Goal: Book appointment/travel/reservation

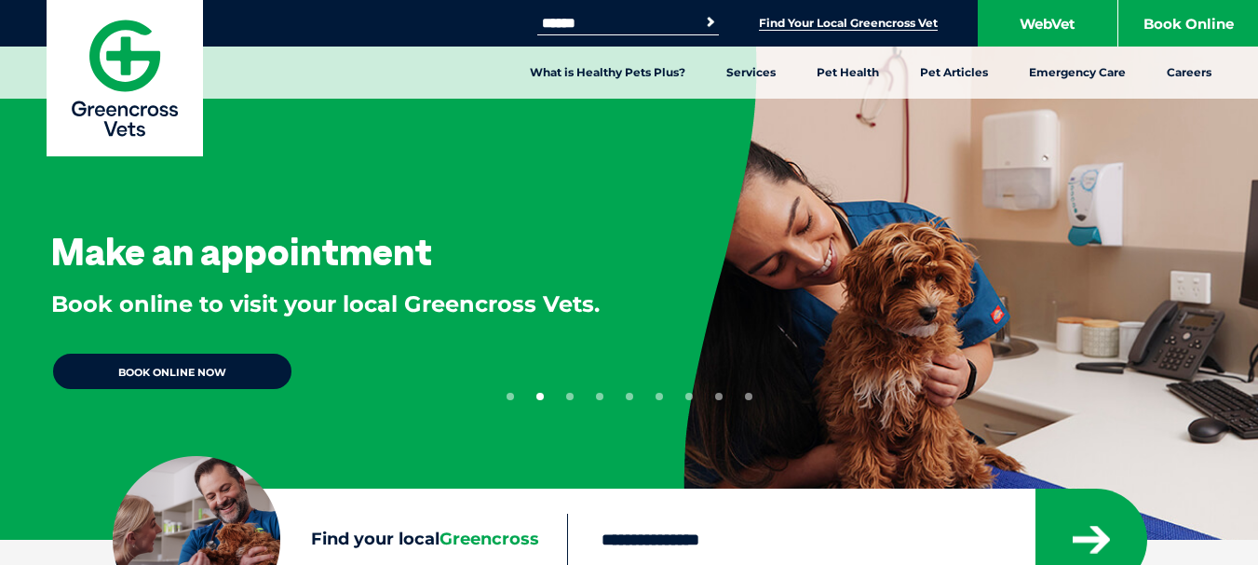
click at [833, 27] on link "Find Your Local Greencross Vet" at bounding box center [848, 23] width 179 height 15
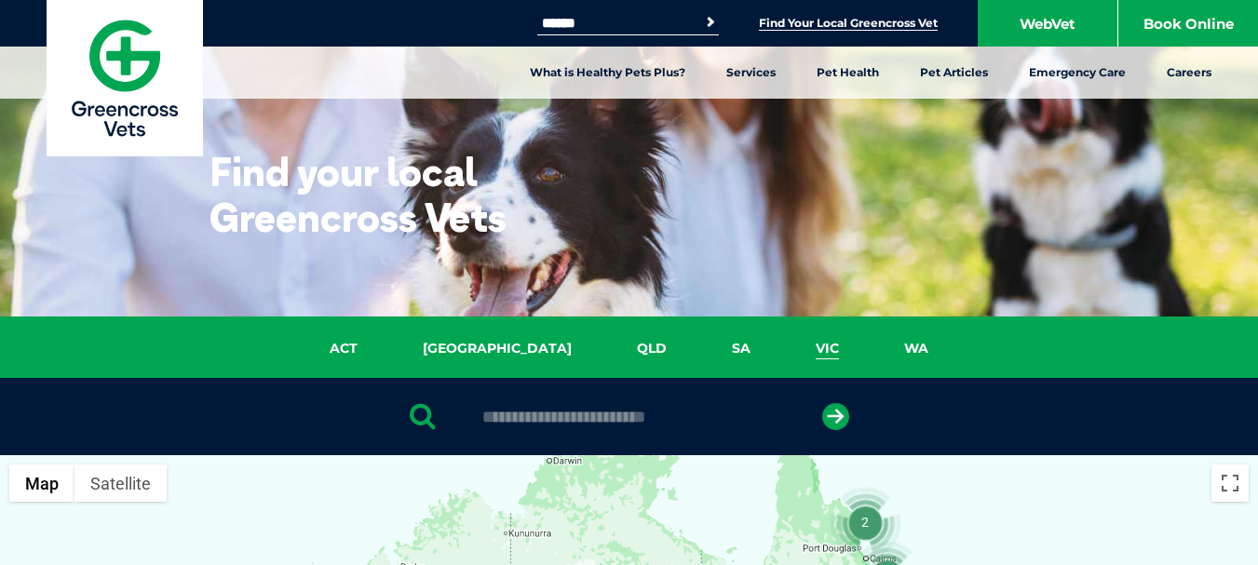
click at [783, 345] on link "VIC" at bounding box center [827, 348] width 88 height 21
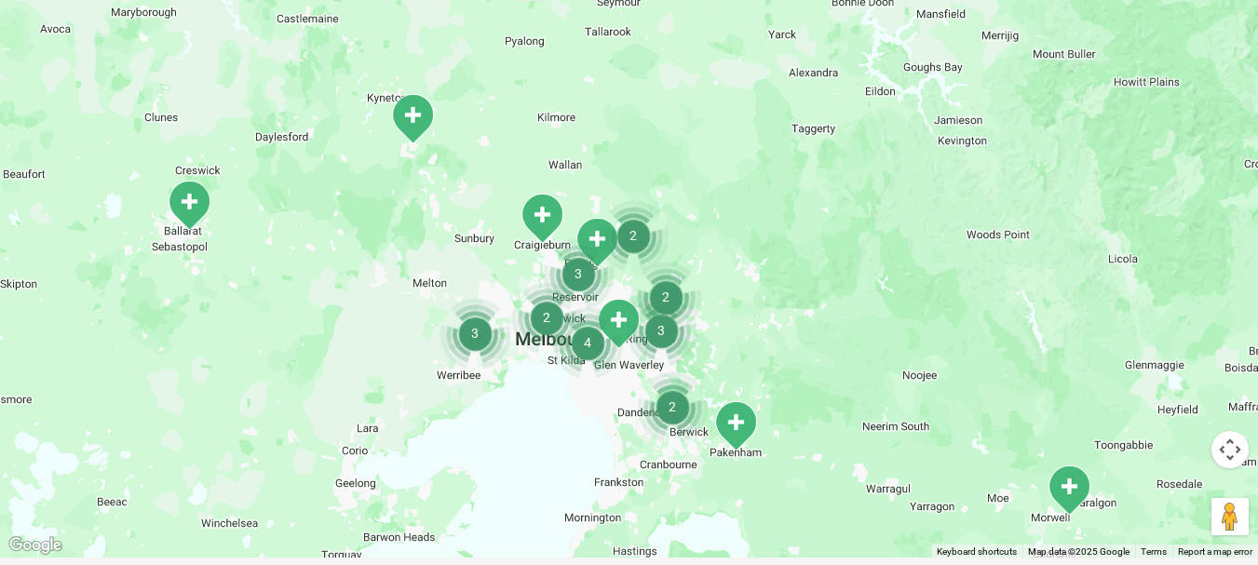
scroll to position [674, 0]
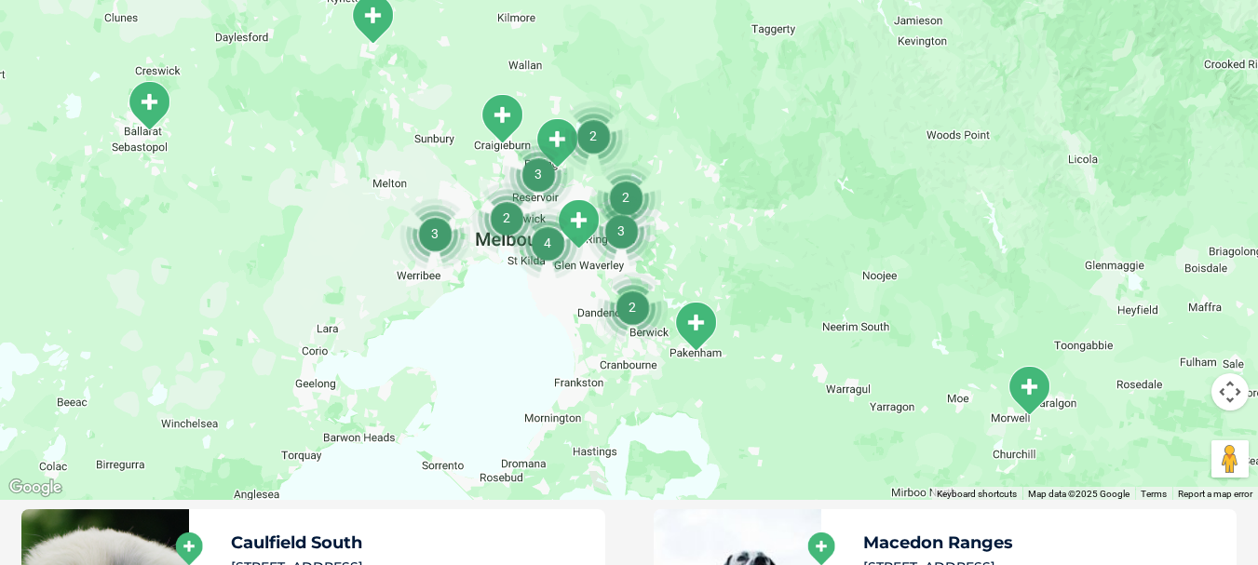
drag, startPoint x: 324, startPoint y: 290, endPoint x: 282, endPoint y: 246, distance: 60.6
click at [282, 246] on div at bounding box center [629, 140] width 1258 height 719
click at [1041, 397] on img "Morwell" at bounding box center [1029, 390] width 47 height 51
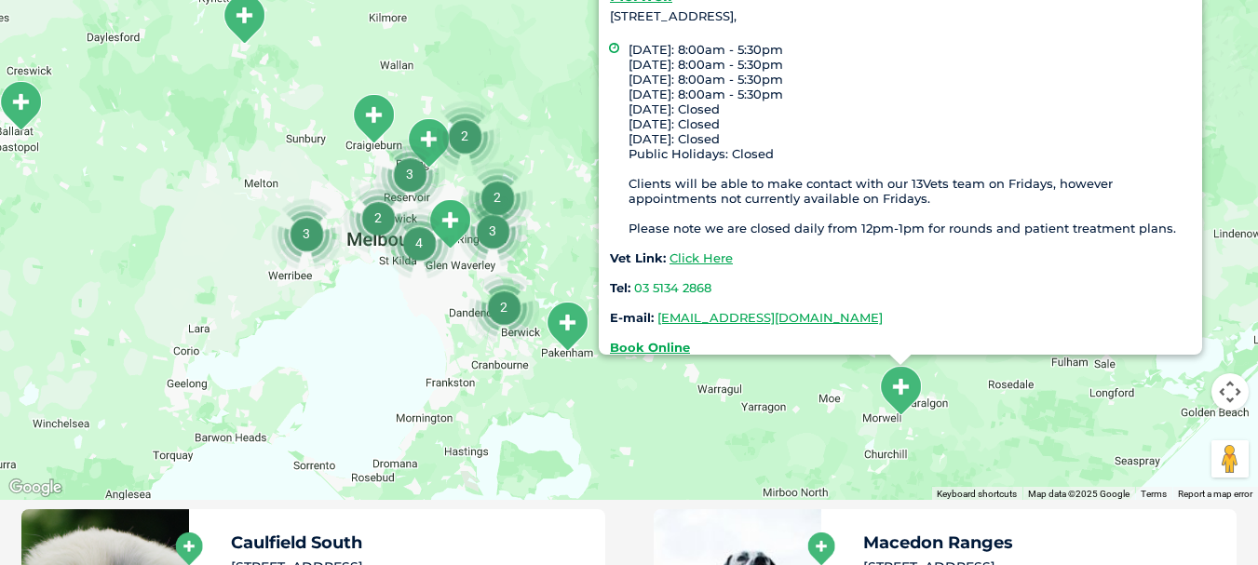
click at [178, 196] on div "Morwell 5203 Princes Highway, Morwell 3840, Monday: 8:00am - 5:30pm Tuesday: 8:…" at bounding box center [629, 140] width 1258 height 719
click at [239, 6] on img "Macedon Ranges" at bounding box center [244, 18] width 47 height 51
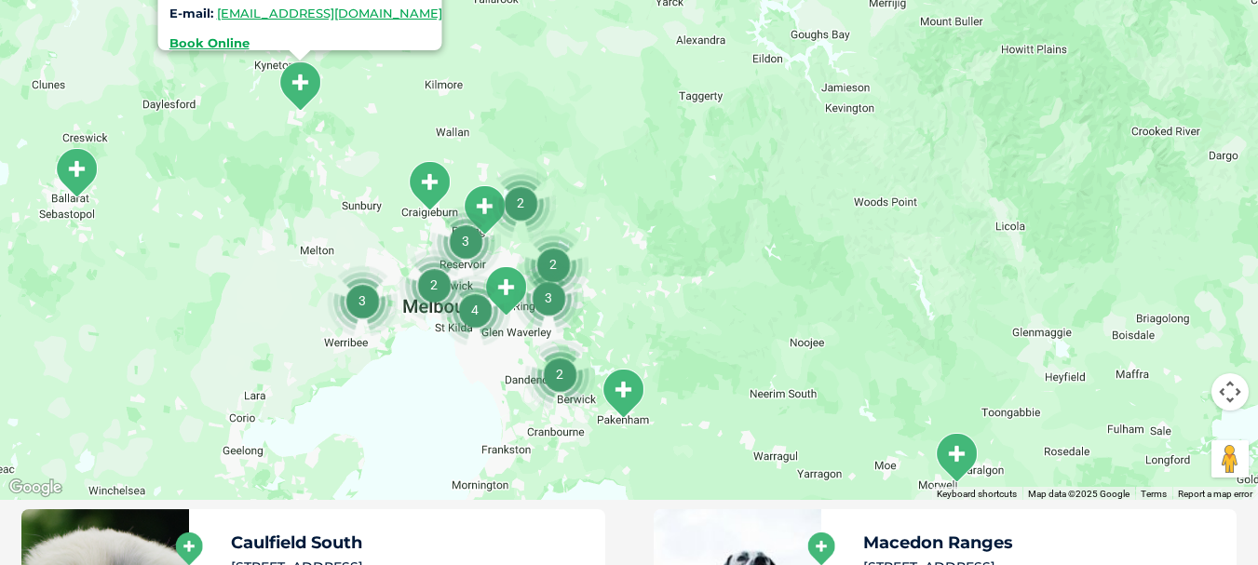
drag, startPoint x: 670, startPoint y: 333, endPoint x: 715, endPoint y: 277, distance: 72.9
click at [715, 277] on div "Macedon Ranges 5 Brooke Street Woodend , VIC 3442 Monday - Friday: 8:30am - 6:0…" at bounding box center [629, 140] width 1258 height 719
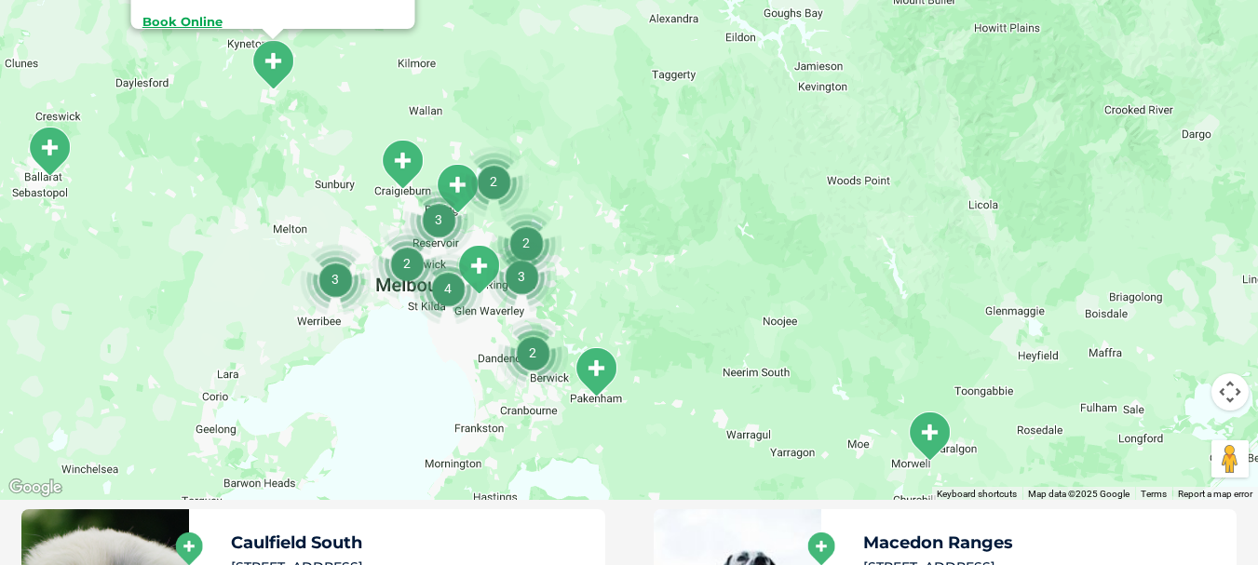
drag, startPoint x: 257, startPoint y: 409, endPoint x: 221, endPoint y: 393, distance: 39.6
click at [221, 393] on div "Macedon Ranges 5 Brooke Street Woodend , VIC 3442 Monday - Friday: 8:30am - 6:0…" at bounding box center [629, 140] width 1258 height 719
click at [481, 261] on img "4" at bounding box center [448, 288] width 71 height 71
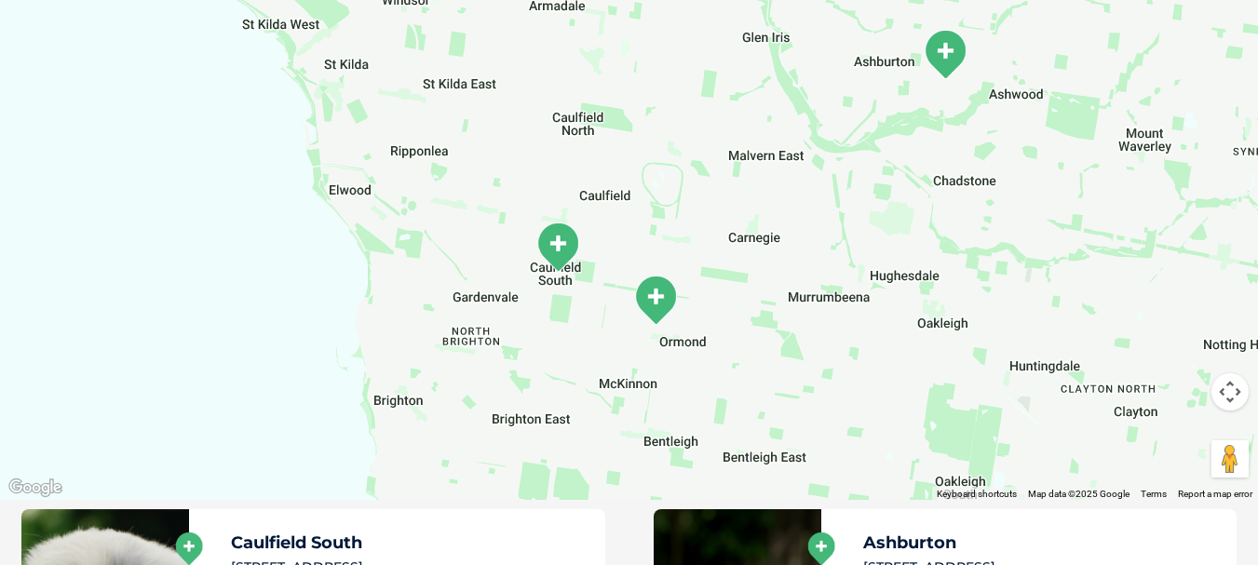
drag, startPoint x: 727, startPoint y: 152, endPoint x: 848, endPoint y: 403, distance: 279.1
click at [848, 403] on div "To navigate, press the arrow keys. Macedon Ranges 5 Brooke Street Woodend , VIC…" at bounding box center [629, 140] width 1258 height 719
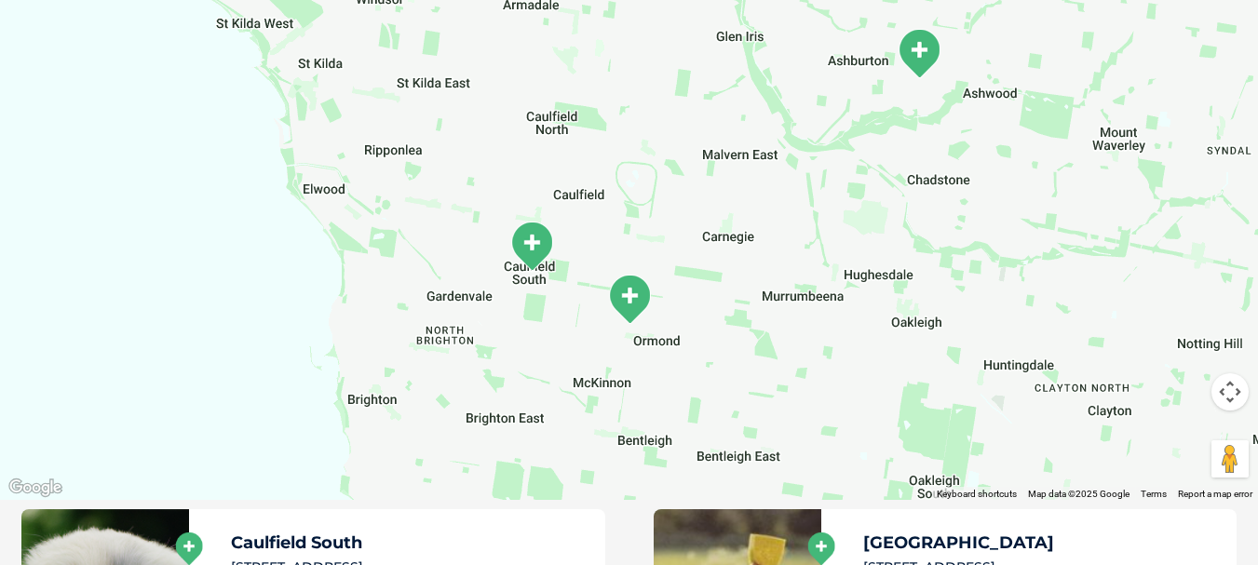
drag, startPoint x: 721, startPoint y: 134, endPoint x: 697, endPoint y: 111, distance: 33.6
click at [697, 111] on div "To navigate, press the arrow keys. Macedon Ranges 5 Brooke Street Woodend , VIC…" at bounding box center [629, 140] width 1258 height 719
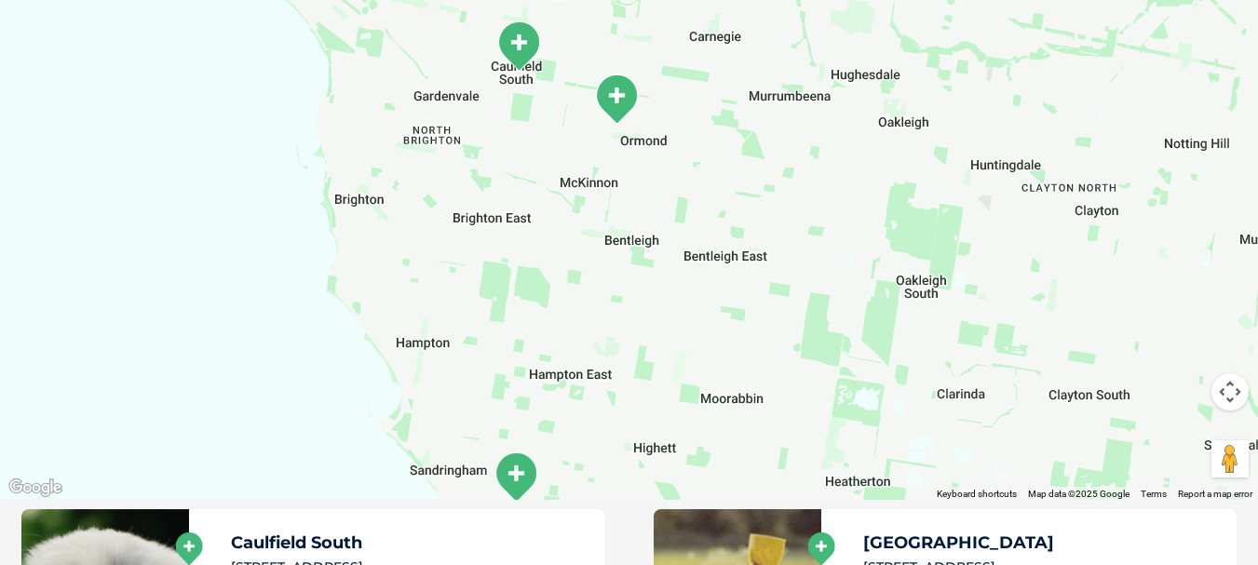
drag, startPoint x: 710, startPoint y: 330, endPoint x: 694, endPoint y: 162, distance: 168.4
click at [694, 162] on div "To navigate, press the arrow keys. Macedon Ranges 5 Brooke Street Woodend , VIC…" at bounding box center [629, 140] width 1258 height 719
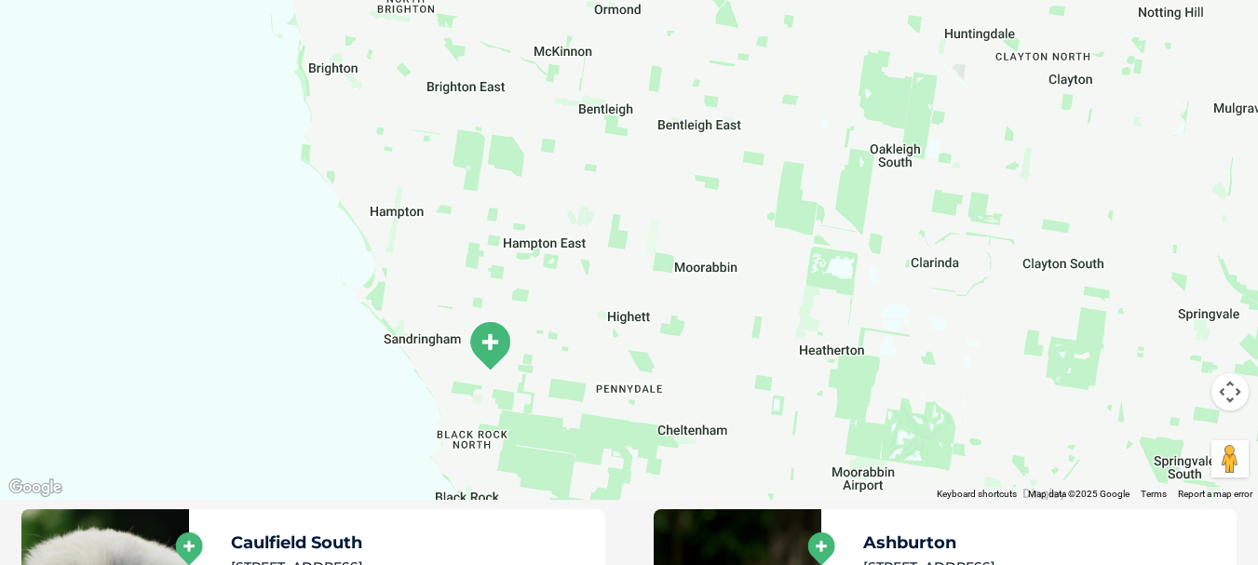
drag, startPoint x: 765, startPoint y: 292, endPoint x: 741, endPoint y: 159, distance: 135.4
click at [741, 159] on div "To navigate, press the arrow keys. Macedon Ranges 5 Brooke Street Woodend , VIC…" at bounding box center [629, 140] width 1258 height 719
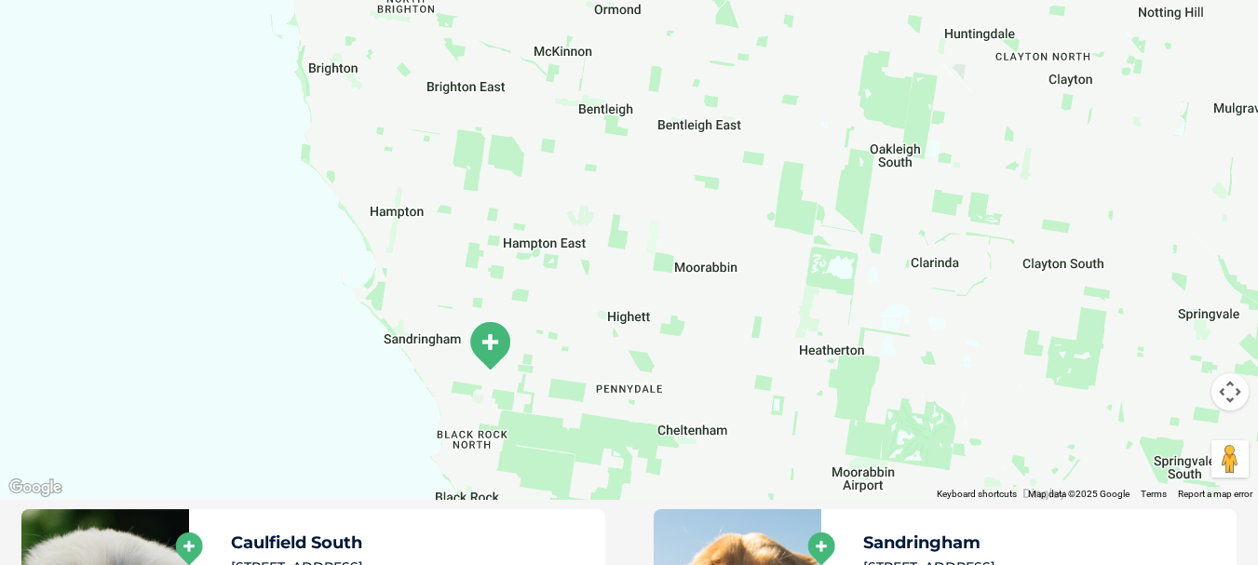
click at [497, 339] on img "Sandringham" at bounding box center [490, 345] width 47 height 51
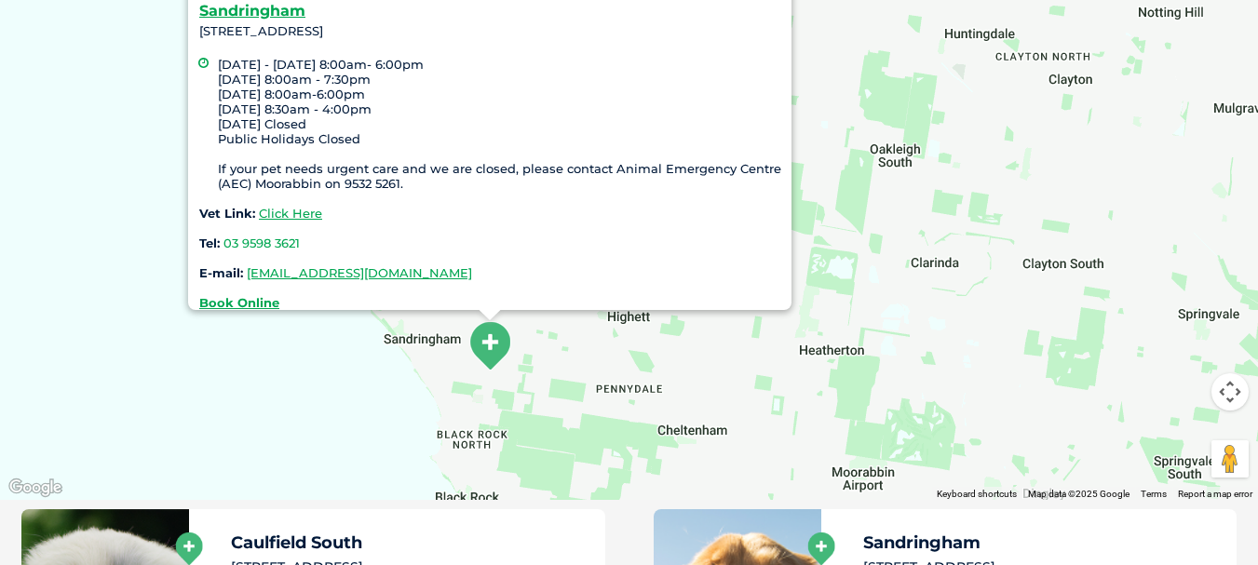
click at [1100, 170] on div "Sandringham 262 Bluff Rd, Sandringham VIC 3191 Monday - Wednesday 8:00am- 6:00p…" at bounding box center [629, 140] width 1258 height 719
click at [96, 161] on div "Sandringham 262 Bluff Rd, Sandringham VIC 3191 Monday - Wednesday 8:00am- 6:00p…" at bounding box center [629, 140] width 1258 height 719
click at [592, 338] on div "Sandringham 262 Bluff Rd, Sandringham VIC 3191 Monday - Wednesday 8:00am- 6:00p…" at bounding box center [629, 140] width 1258 height 719
click at [440, 347] on div "Sandringham 262 Bluff Rd, Sandringham VIC 3191 Monday - Wednesday 8:00am- 6:00p…" at bounding box center [629, 140] width 1258 height 719
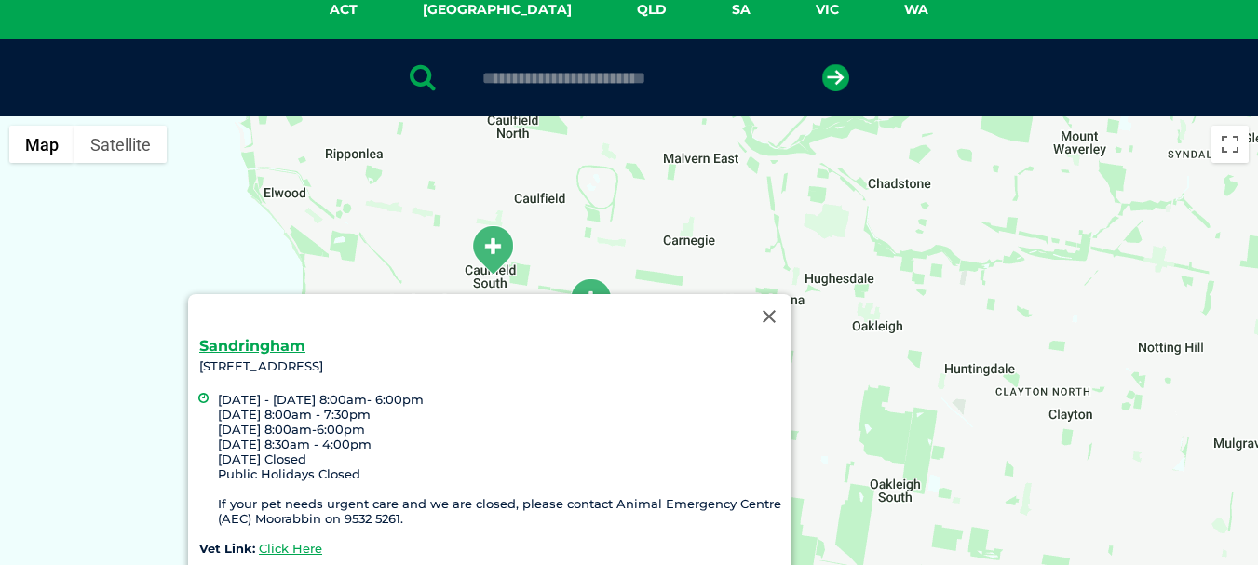
scroll to position [350, 0]
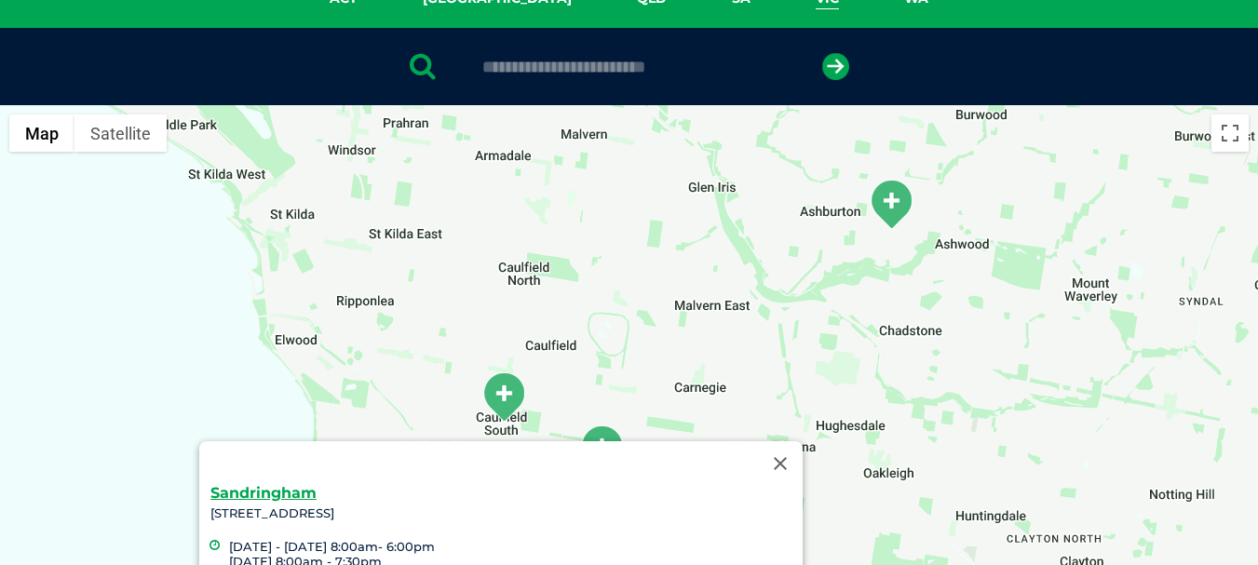
drag, startPoint x: 693, startPoint y: 203, endPoint x: 707, endPoint y: 364, distance: 161.7
click at [707, 364] on div "Sandringham 262 Bluff Rd, Sandringham VIC 3191 Monday - Wednesday 8:00am- 6:00p…" at bounding box center [629, 464] width 1258 height 719
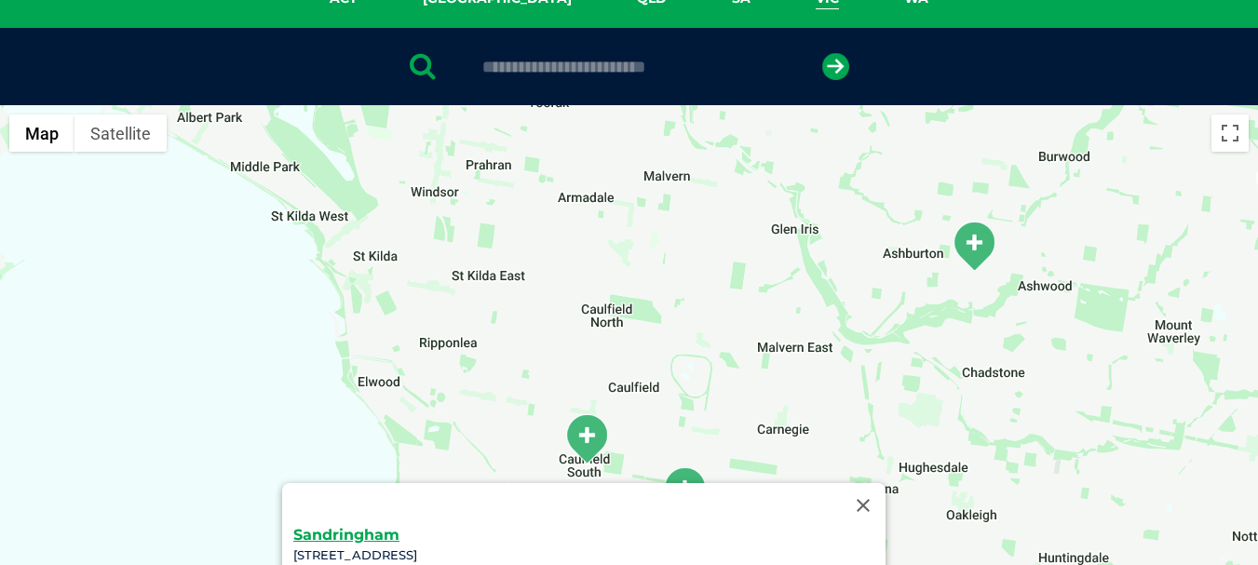
drag, startPoint x: 630, startPoint y: 231, endPoint x: 714, endPoint y: 276, distance: 95.8
click at [714, 276] on div "Sandringham 262 Bluff Rd, Sandringham VIC 3191 Monday - Wednesday 8:00am- 6:00p…" at bounding box center [629, 464] width 1258 height 719
click at [382, 264] on div "Sandringham 262 Bluff Rd, Sandringham VIC 3191 Monday - Wednesday 8:00am- 6:00p…" at bounding box center [629, 464] width 1258 height 719
click at [383, 264] on div "Sandringham 262 Bluff Rd, Sandringham VIC 3191 Monday - Wednesday 8:00am- 6:00p…" at bounding box center [629, 464] width 1258 height 719
click at [503, 284] on div "Sandringham 262 Bluff Rd, Sandringham VIC 3191 Monday - Wednesday 8:00am- 6:00p…" at bounding box center [629, 464] width 1258 height 719
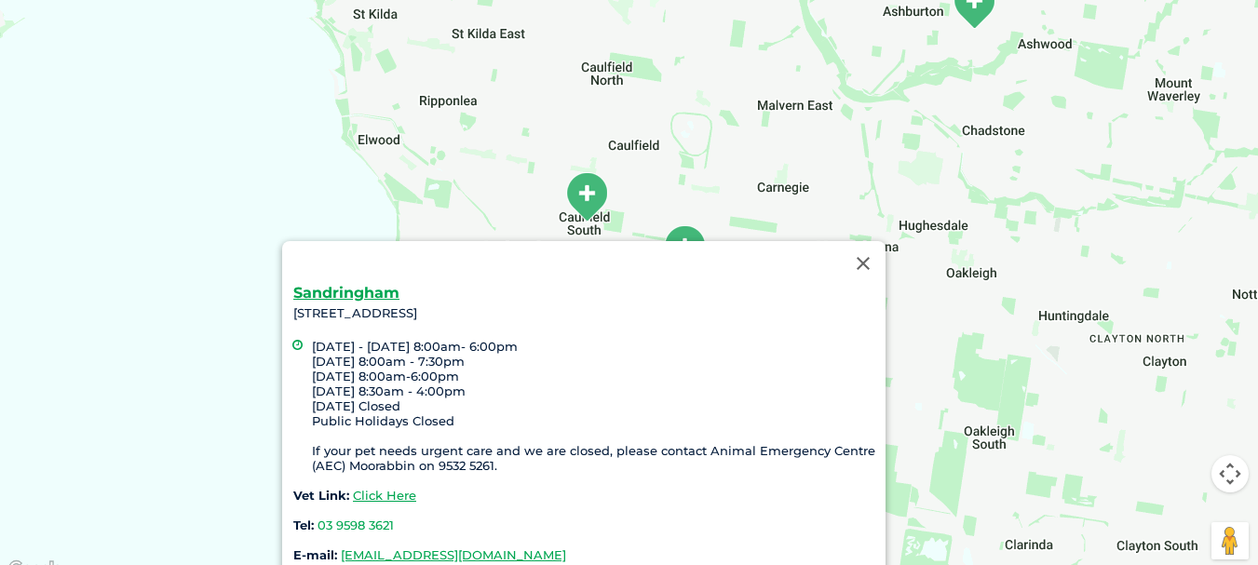
scroll to position [643, 0]
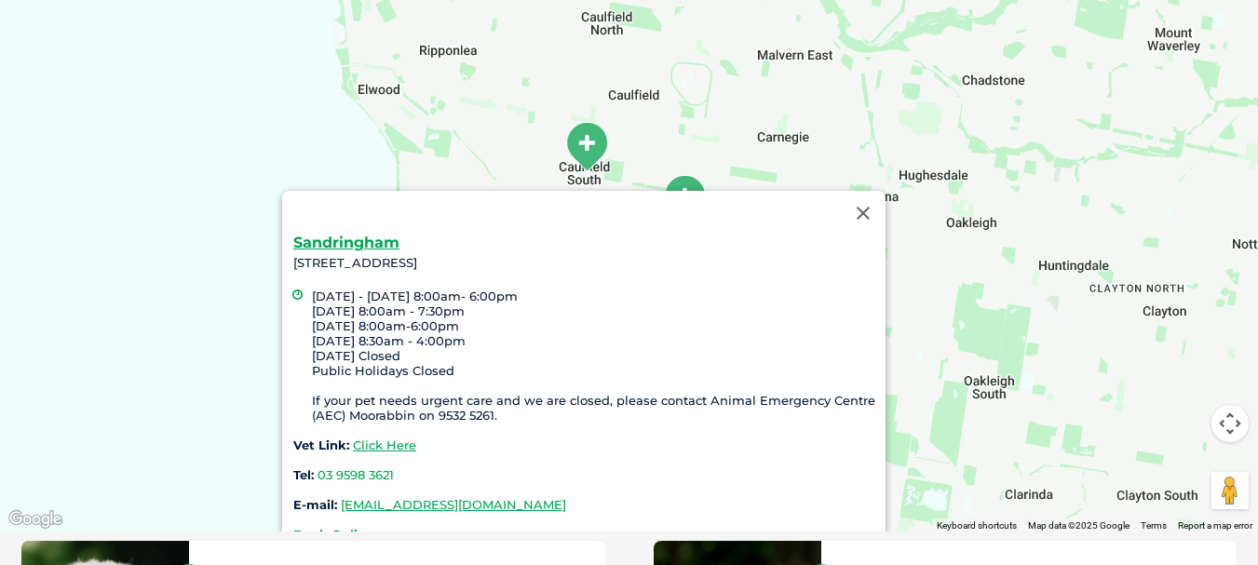
click at [771, 144] on div "Sandringham 262 Bluff Rd, Sandringham VIC 3191 Monday - Wednesday 8:00am- 6:00p…" at bounding box center [629, 172] width 1258 height 719
click at [867, 200] on button "Close" at bounding box center [863, 213] width 45 height 45
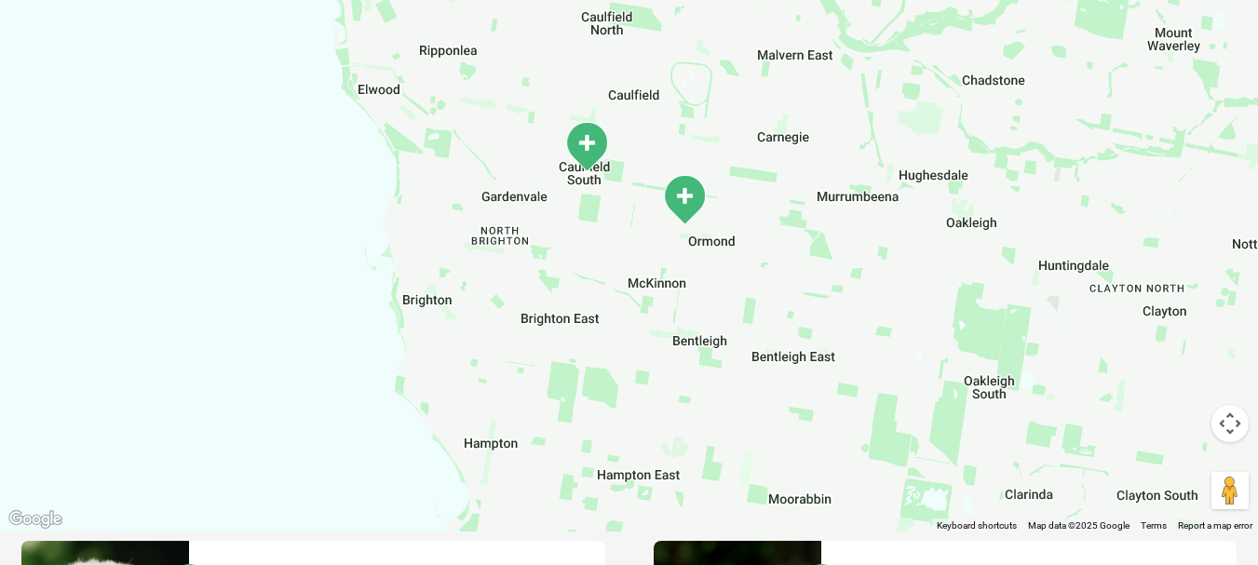
click at [590, 150] on img "Caulfield South" at bounding box center [586, 146] width 47 height 51
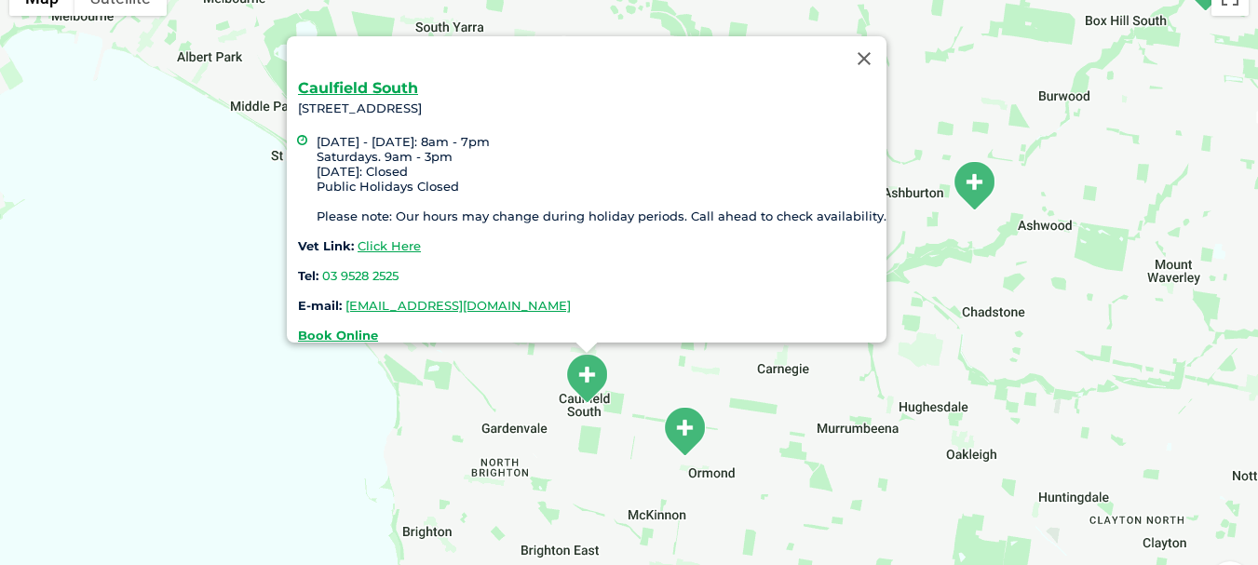
scroll to position [449, 0]
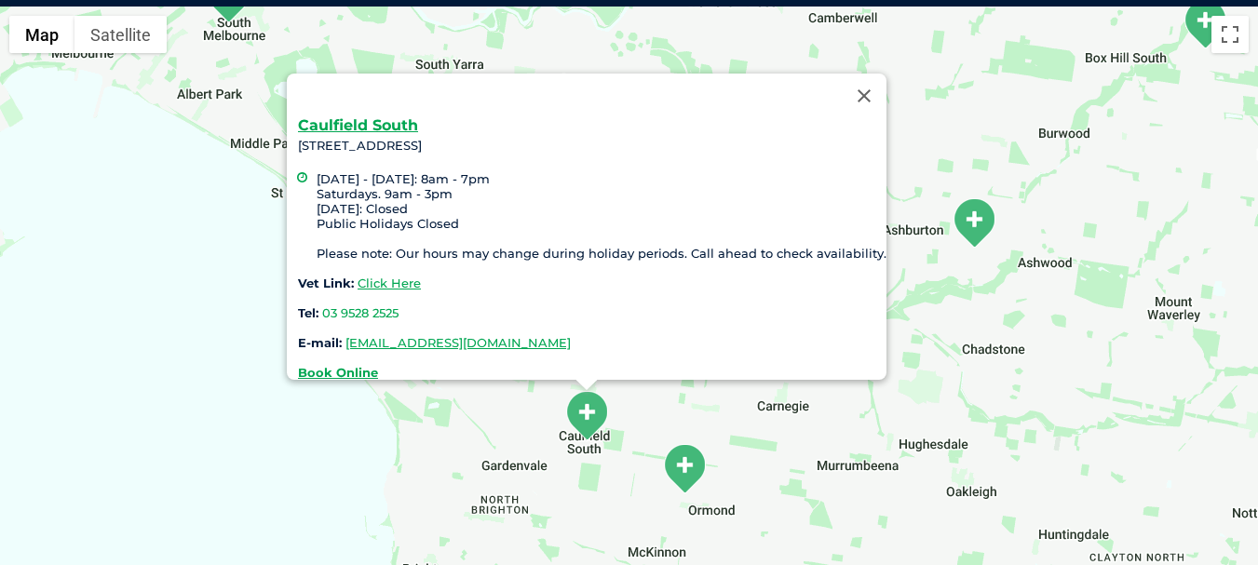
click at [996, 117] on div "Caulfield South 463 Hawthorn Road, Caulfield South Monday - Friday: 8am - 7pm S…" at bounding box center [629, 366] width 1258 height 719
click at [854, 82] on button "Close" at bounding box center [864, 96] width 45 height 45
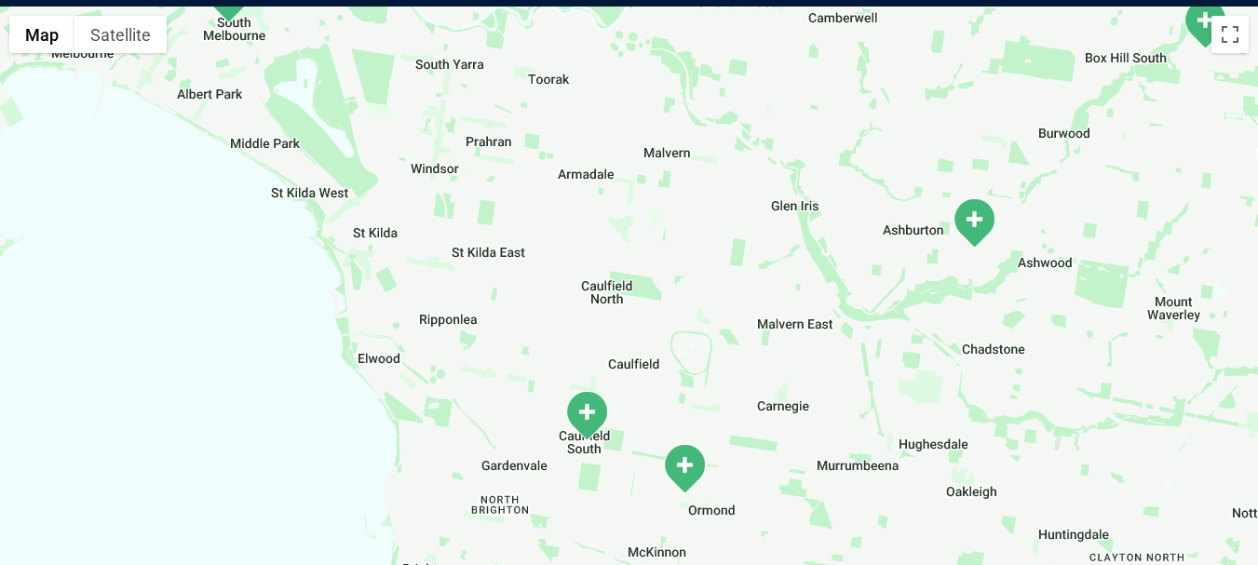
click at [684, 467] on img "Glen Eira" at bounding box center [684, 468] width 47 height 51
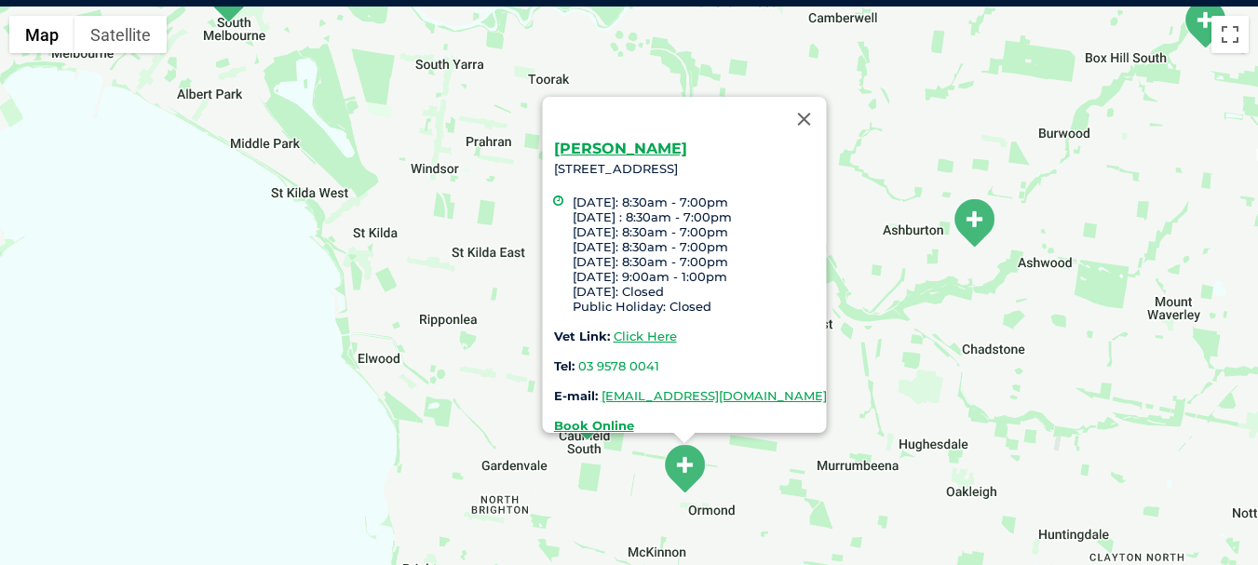
click at [946, 137] on div "Glen Eira 453 North Road VIC 3204, Ormond Monday: 8:30am - 7:00pm Tuesday : 8:3…" at bounding box center [629, 366] width 1258 height 719
click at [826, 102] on button "Close" at bounding box center [803, 119] width 45 height 45
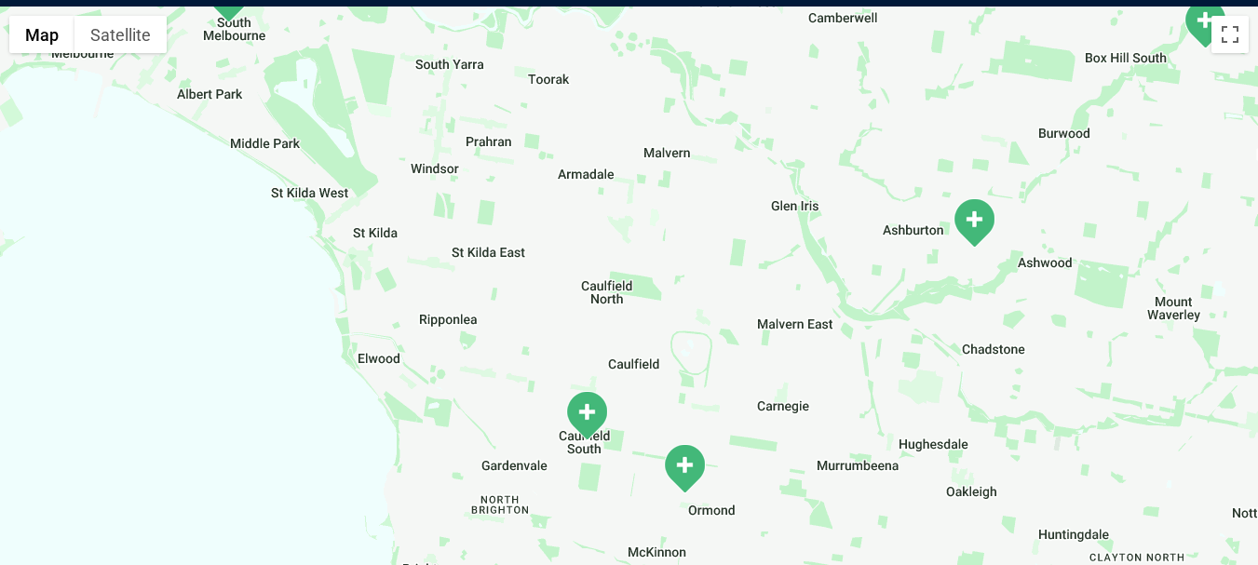
click at [615, 298] on div "To navigate, press the arrow keys." at bounding box center [629, 366] width 1258 height 719
click at [613, 306] on div at bounding box center [629, 366] width 1258 height 719
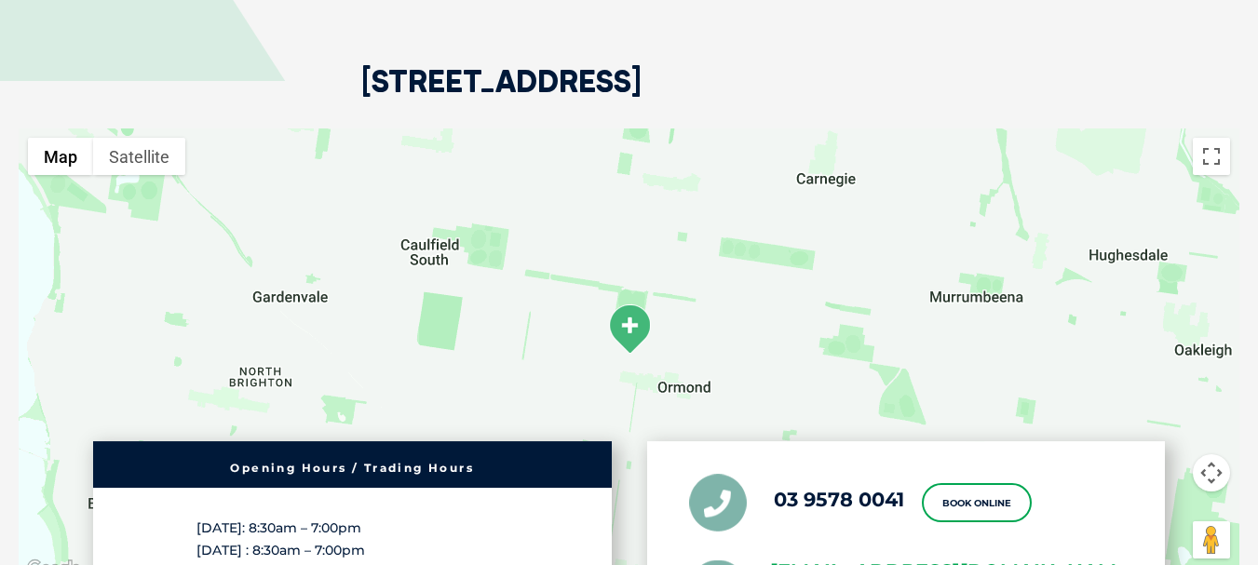
scroll to position [3730, 0]
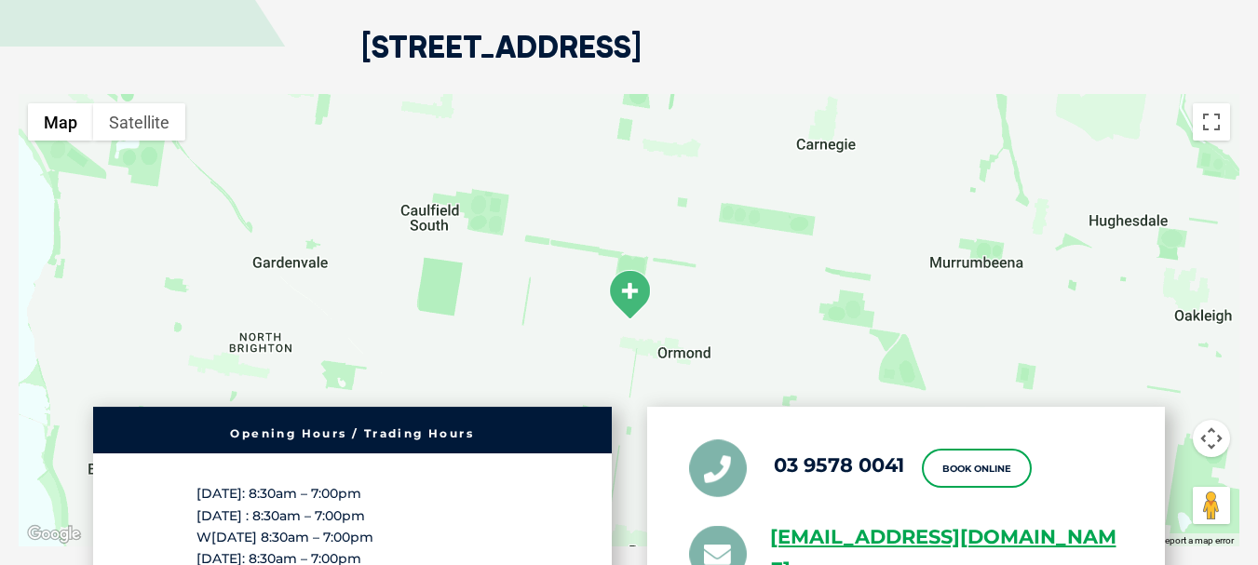
click at [299, 193] on div at bounding box center [629, 320] width 1221 height 453
click at [304, 189] on div at bounding box center [629, 320] width 1221 height 453
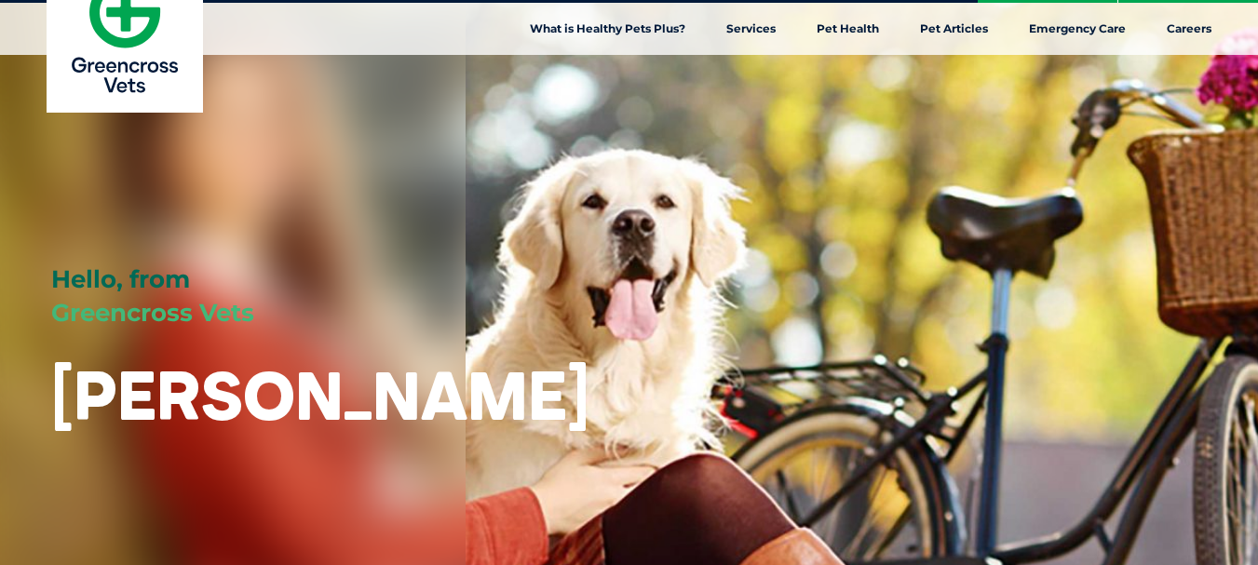
scroll to position [0, 0]
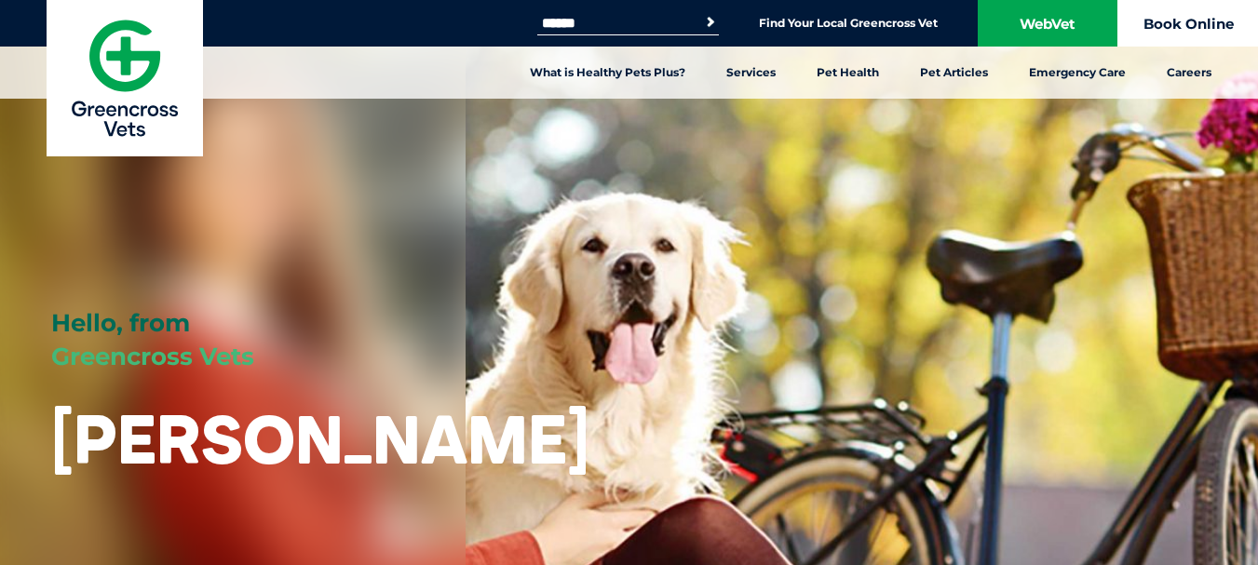
click at [1169, 17] on link "Book Online" at bounding box center [1188, 23] width 140 height 47
click at [1172, 25] on link "Book Online" at bounding box center [1188, 23] width 140 height 47
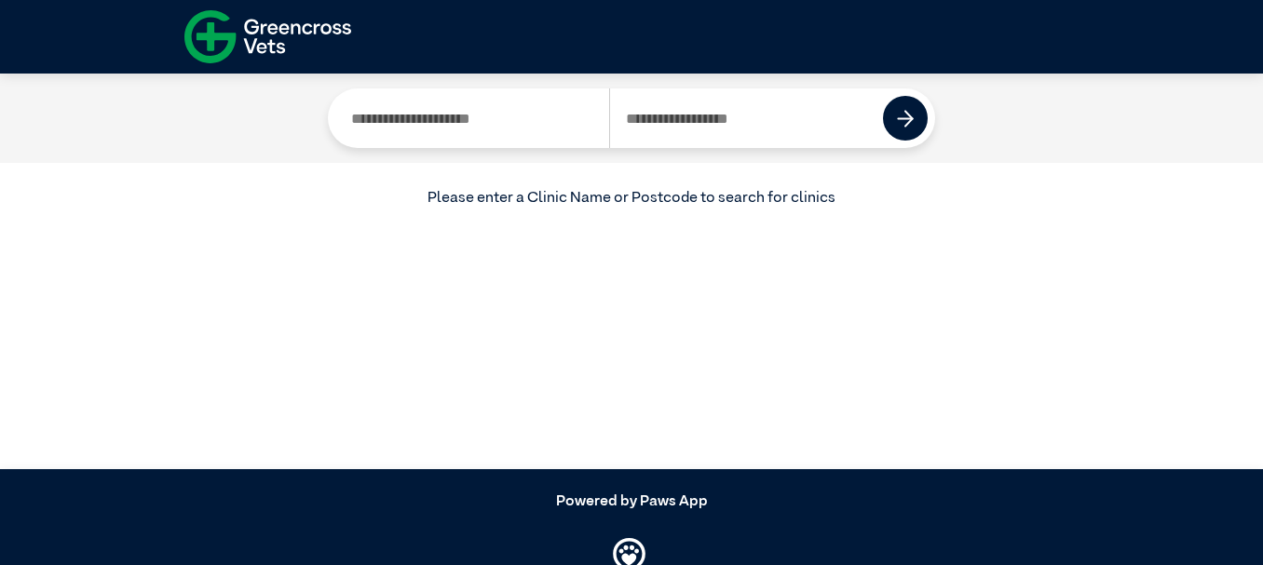
click at [685, 115] on input "Search by Postcode" at bounding box center [746, 118] width 275 height 60
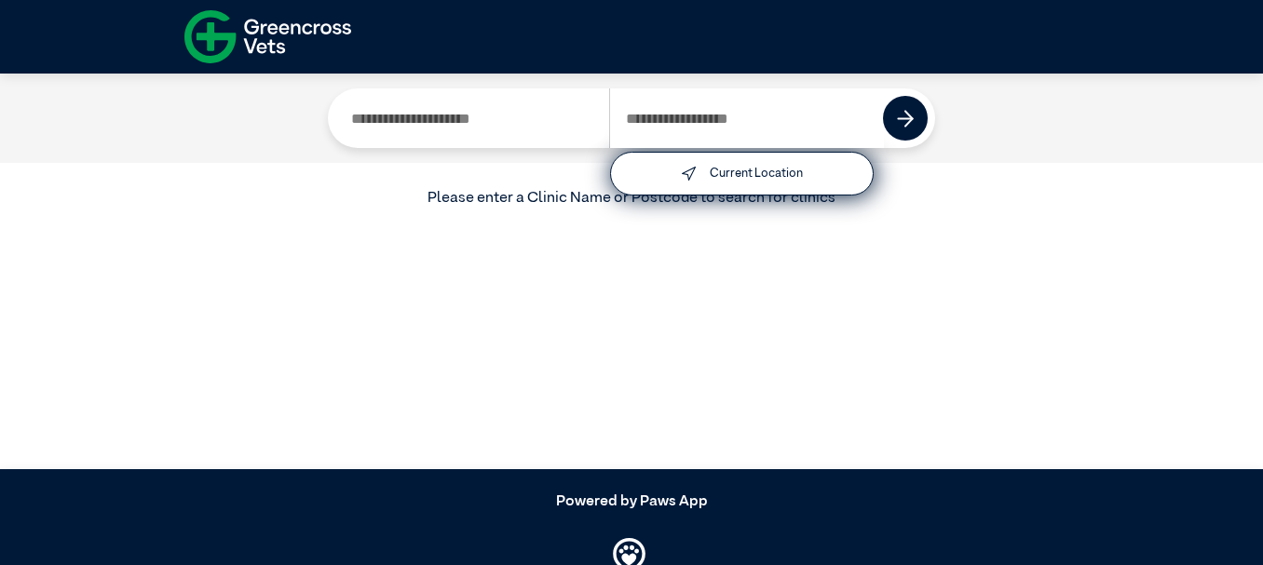
click at [482, 121] on input "Search by Clinic Name" at bounding box center [472, 118] width 274 height 60
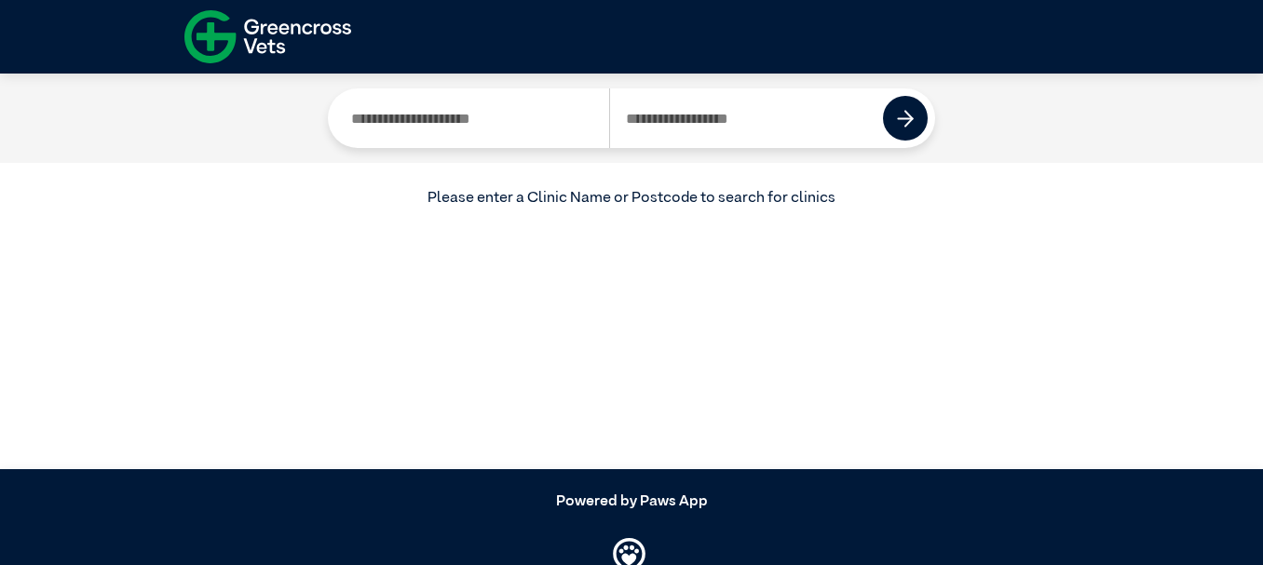
click at [752, 117] on input "Search by Postcode" at bounding box center [746, 118] width 275 height 60
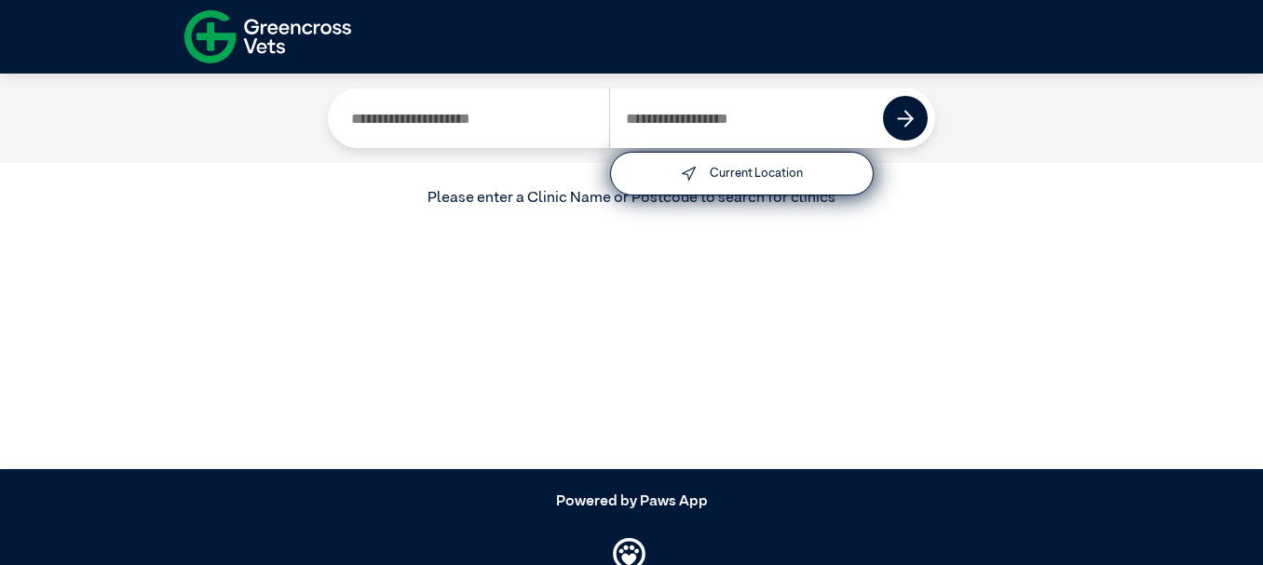
click at [475, 116] on input "Search by Clinic Name" at bounding box center [472, 118] width 274 height 60
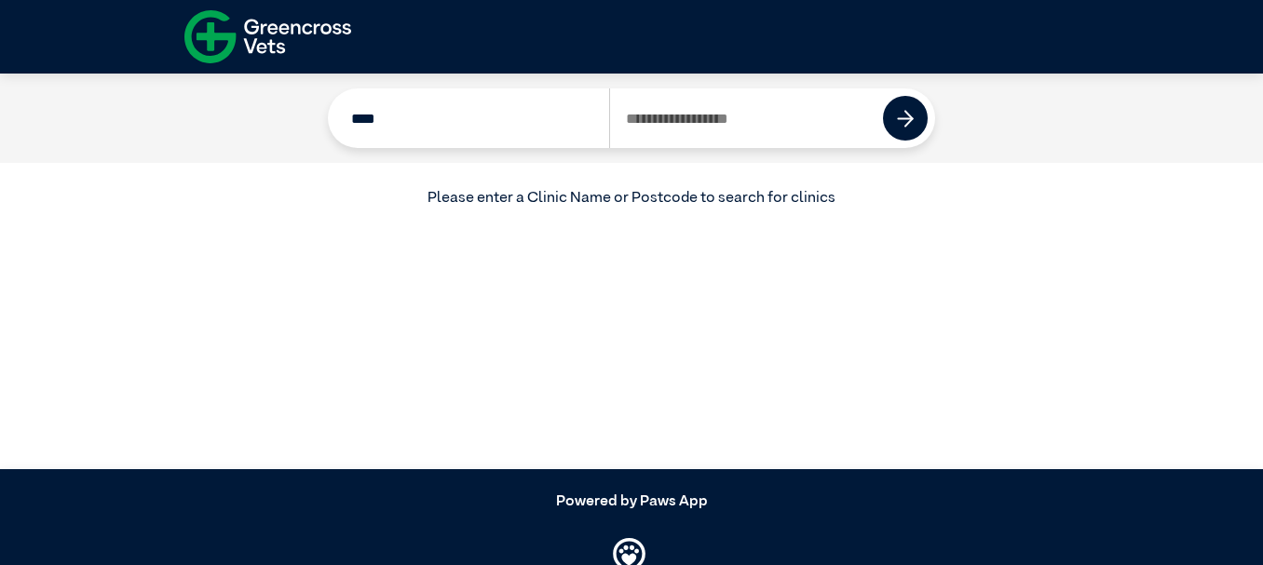
type input "****"
click at [755, 119] on input "Search by Postcode" at bounding box center [746, 118] width 275 height 60
type input "****"
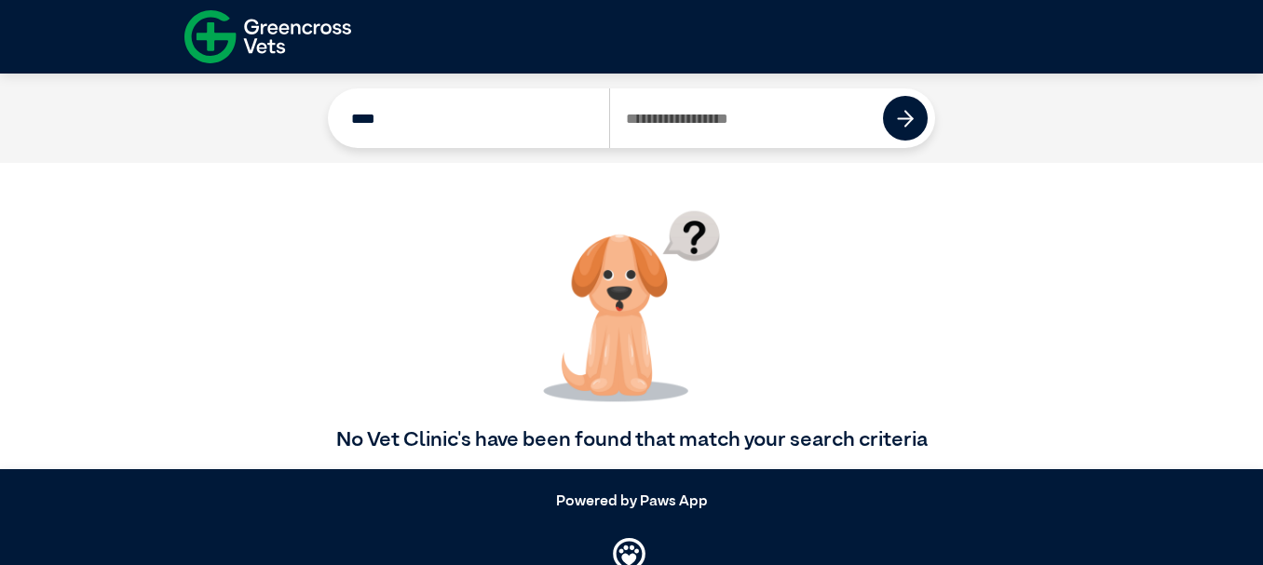
drag, startPoint x: 446, startPoint y: 118, endPoint x: 326, endPoint y: 121, distance: 120.2
click at [330, 121] on div "**** **** Current Location" at bounding box center [631, 118] width 607 height 60
click at [901, 119] on img at bounding box center [906, 119] width 18 height 18
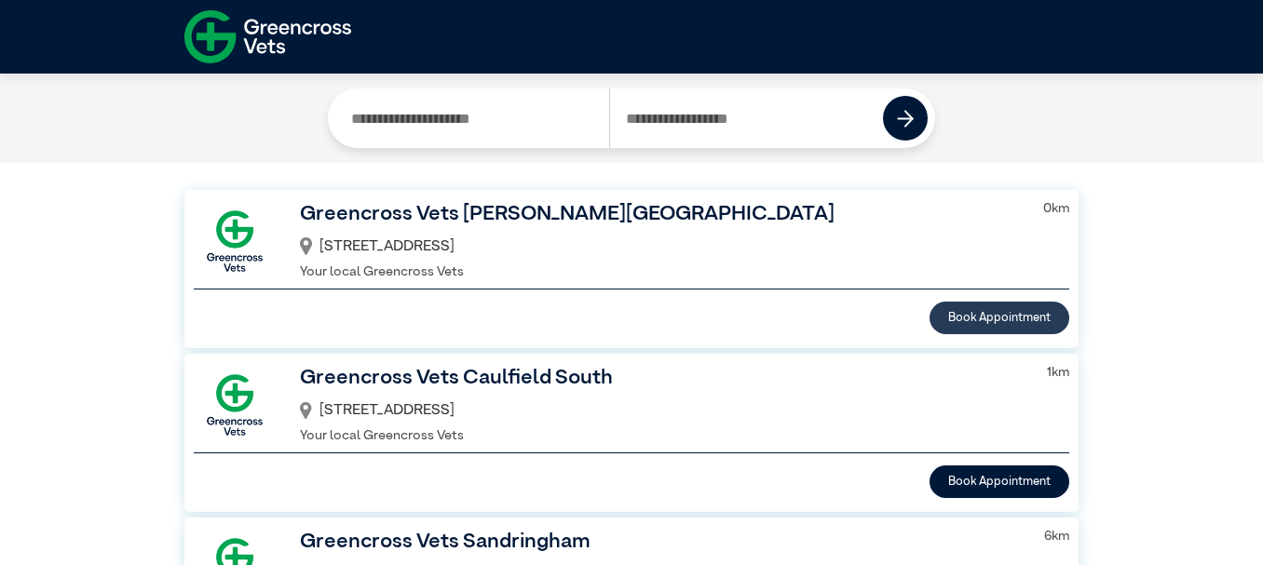
click at [1025, 312] on button "Book Appointment" at bounding box center [999, 318] width 140 height 33
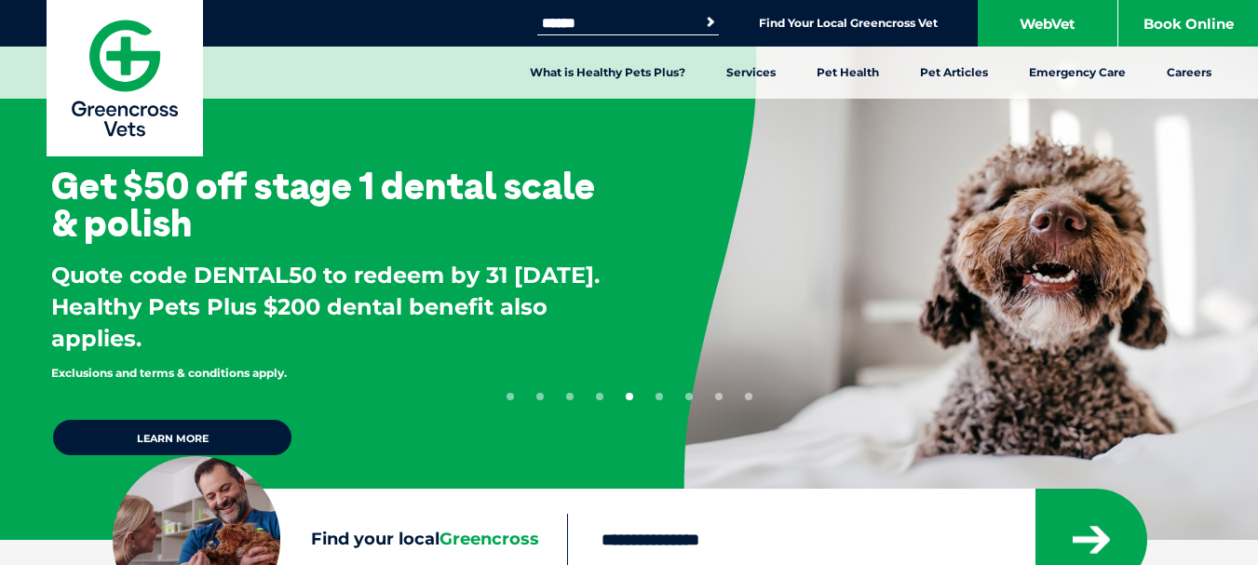
scroll to position [257, 0]
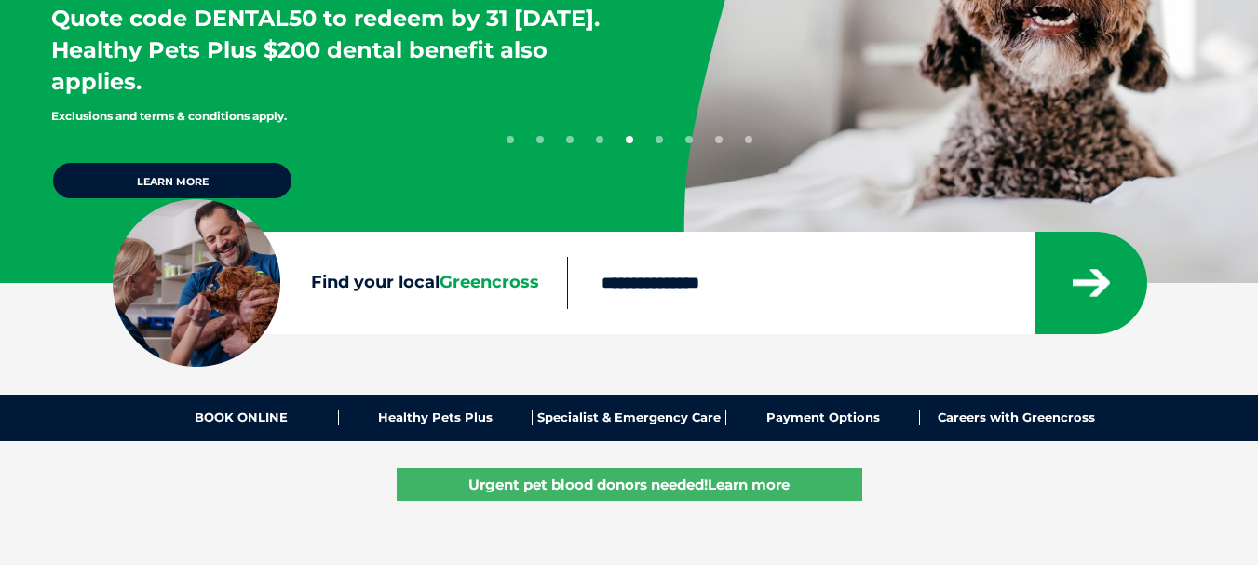
click at [859, 287] on input "Find your local Greencross" at bounding box center [800, 283] width 467 height 52
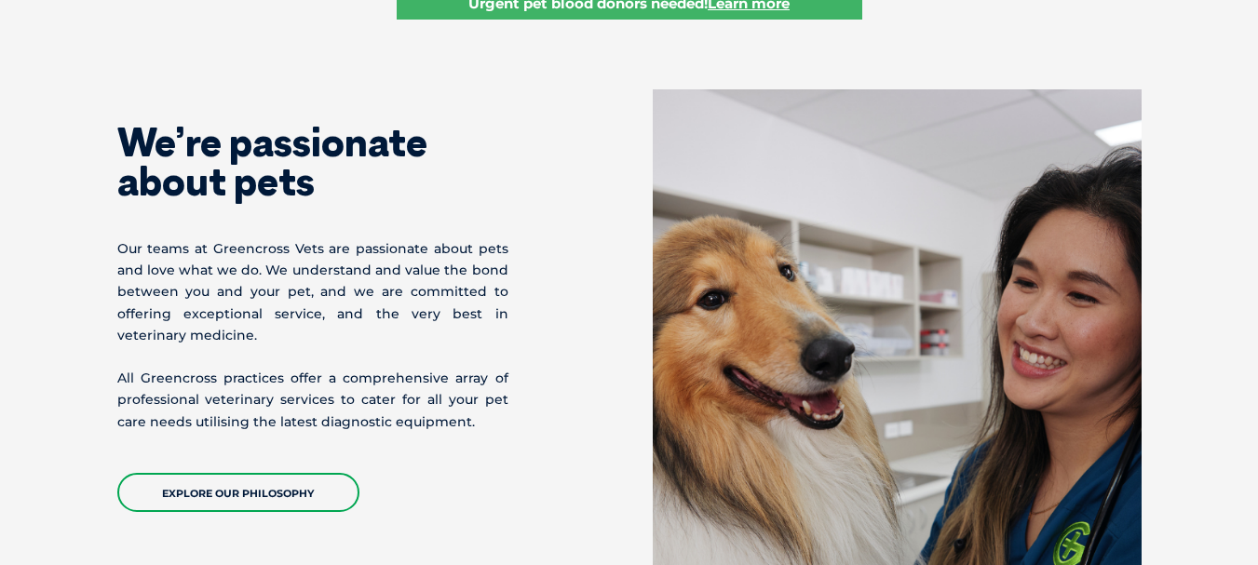
scroll to position [0, 0]
